Goal: Task Accomplishment & Management: Use online tool/utility

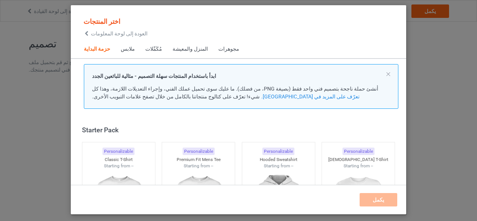
scroll to position [9, 0]
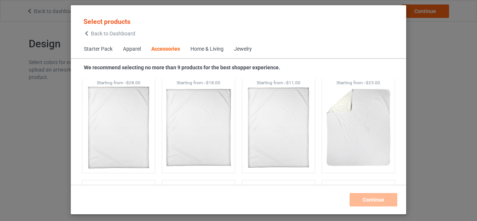
scroll to position [2620, 0]
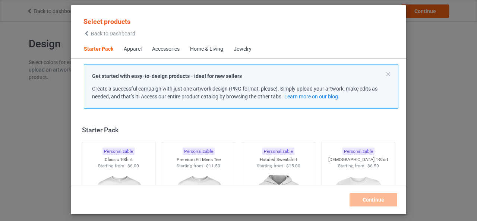
scroll to position [9, 0]
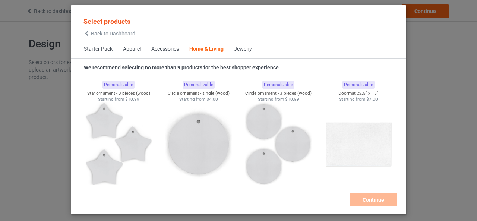
scroll to position [5937, 0]
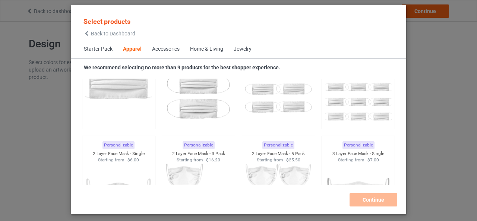
scroll to position [817, 0]
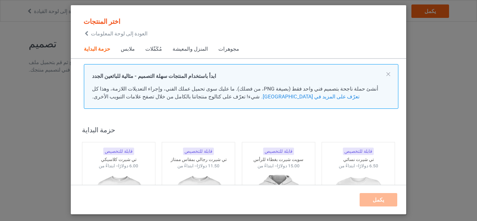
click at [424, 55] on div "اختر المنتجات العودة إلى لوحة المعلومات حزمة البداية ملابس مُكَمِّلات المنزل وا…" at bounding box center [238, 110] width 477 height 221
click at [47, 22] on div "اختر المنتجات العودة إلى لوحة المعلومات حزمة البداية ملابس مُكَمِّلات المنزل وا…" at bounding box center [238, 110] width 477 height 221
click at [384, 196] on div "يكمل" at bounding box center [239, 199] width 320 height 13
click at [444, 9] on div "اختر المنتجات العودة إلى لوحة المعلومات حزمة البداية ملابس مُكَمِّلات المنزل وا…" at bounding box center [238, 110] width 477 height 221
